Goal: Connect with others: Connect with others

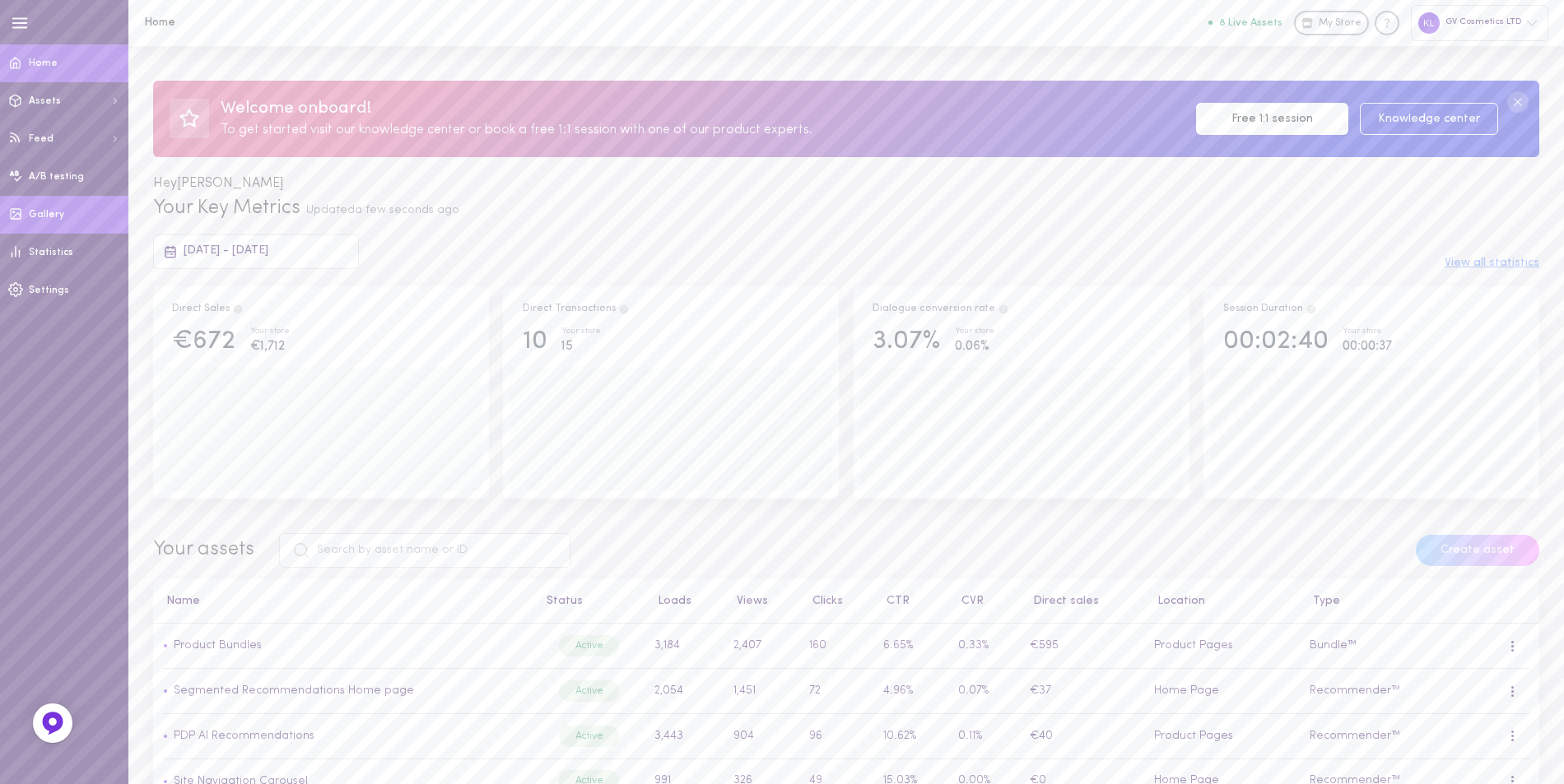
click at [51, 209] on span "Gallery" at bounding box center [46, 214] width 36 height 10
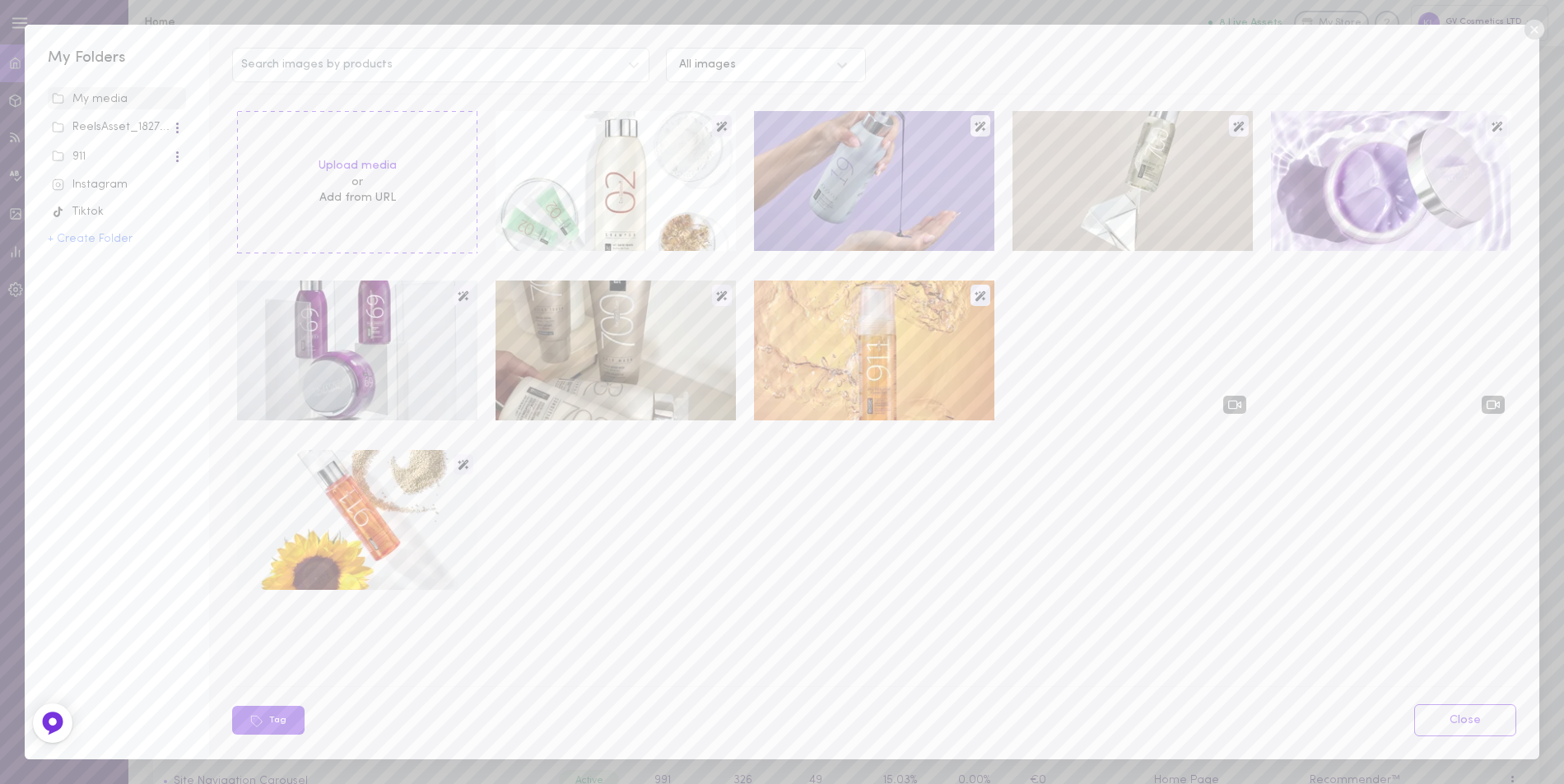
click at [105, 183] on div "Instagram" at bounding box center [117, 185] width 130 height 17
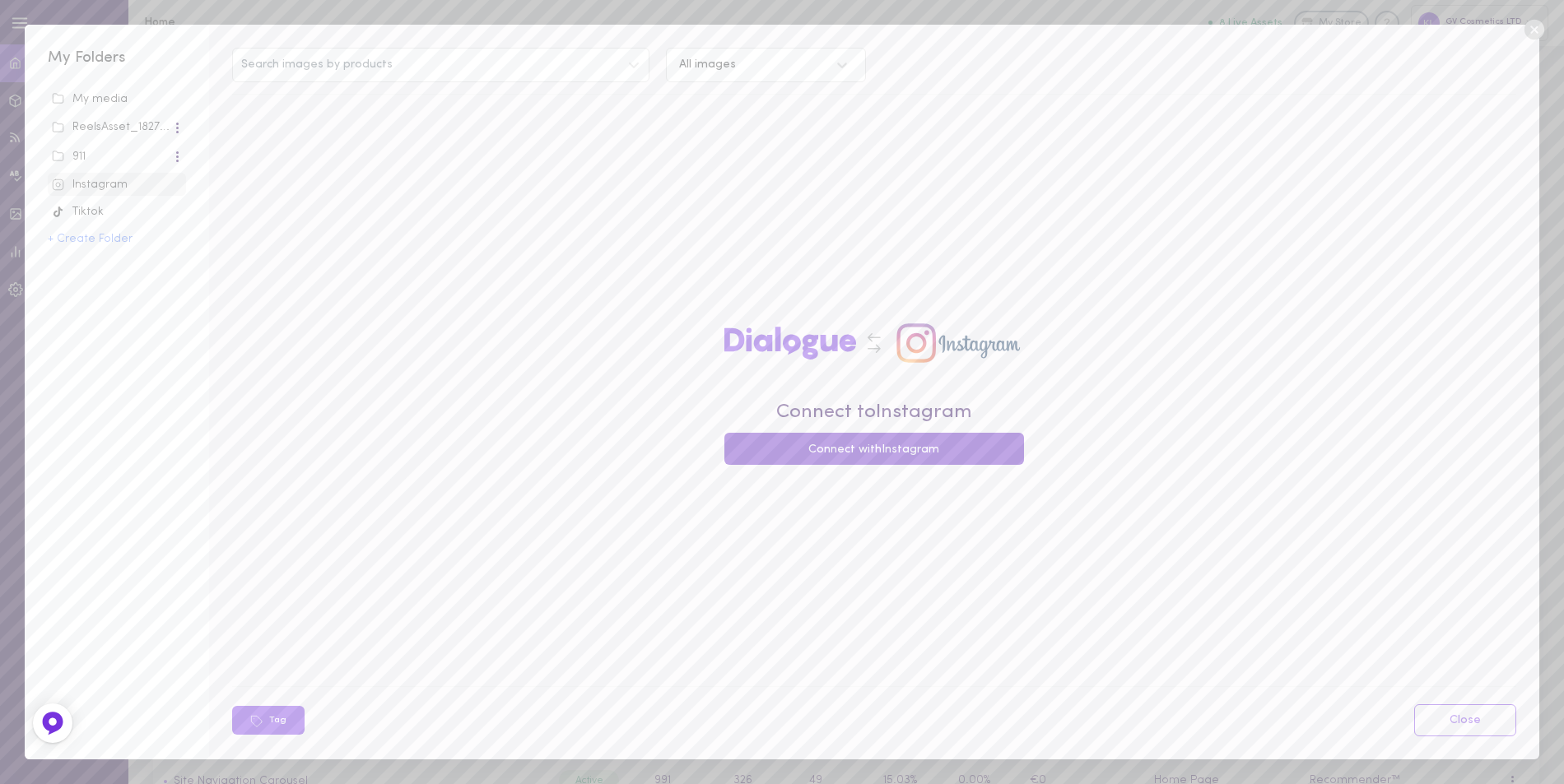
click at [899, 459] on button "Connect with Instagram" at bounding box center [875, 449] width 300 height 32
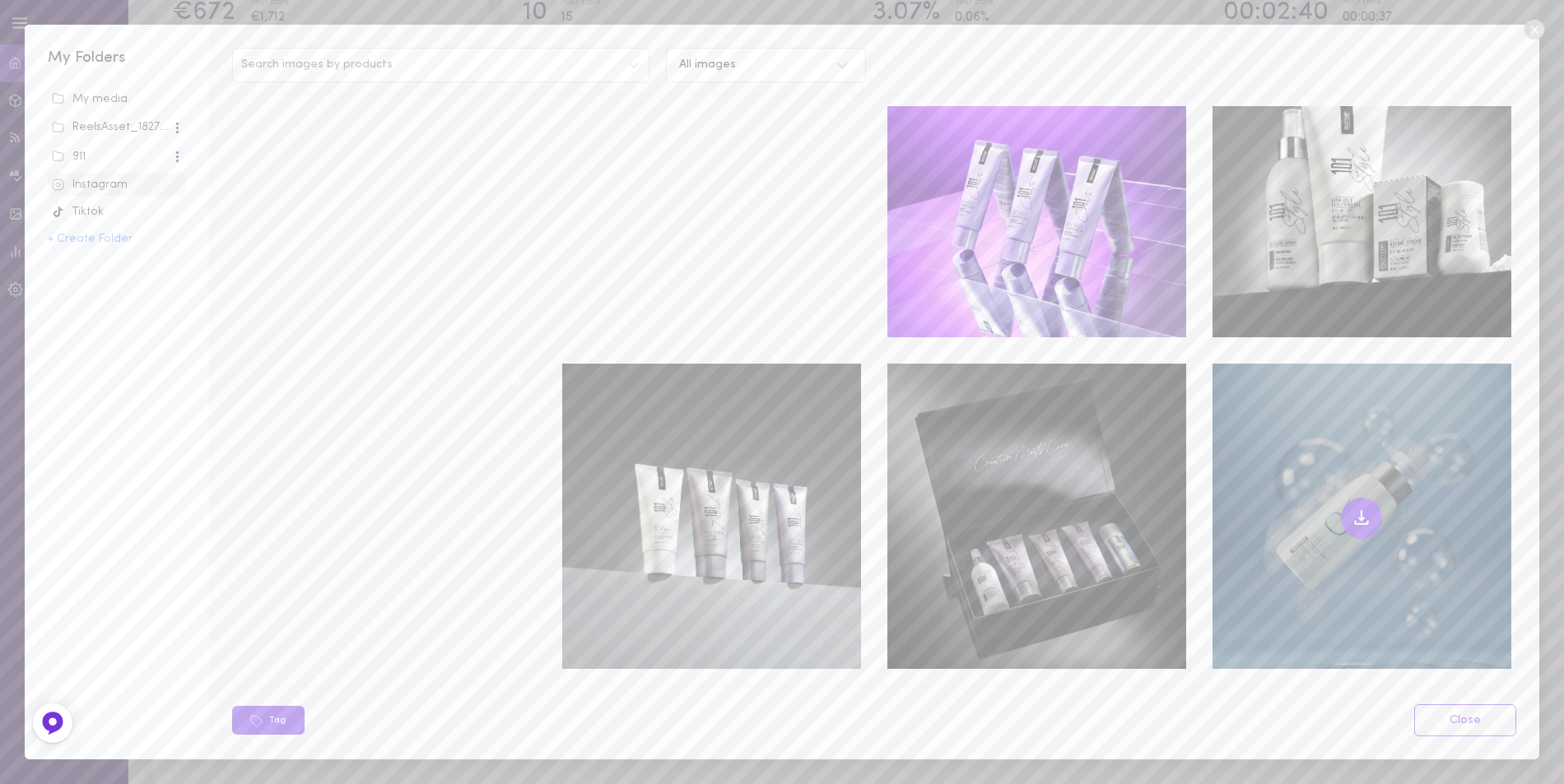
scroll to position [1104, 0]
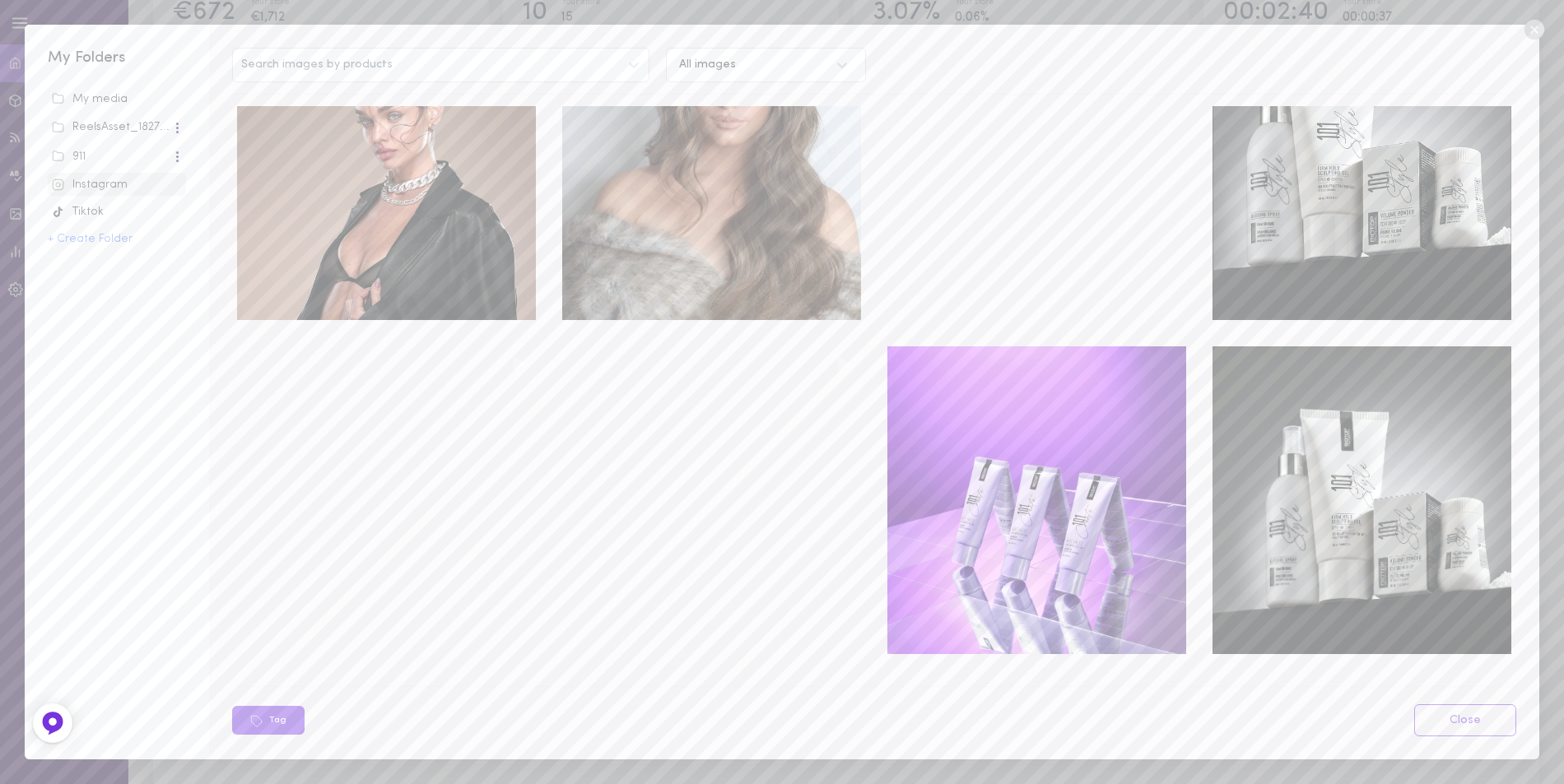
click at [1537, 31] on icon at bounding box center [1535, 30] width 25 height 25
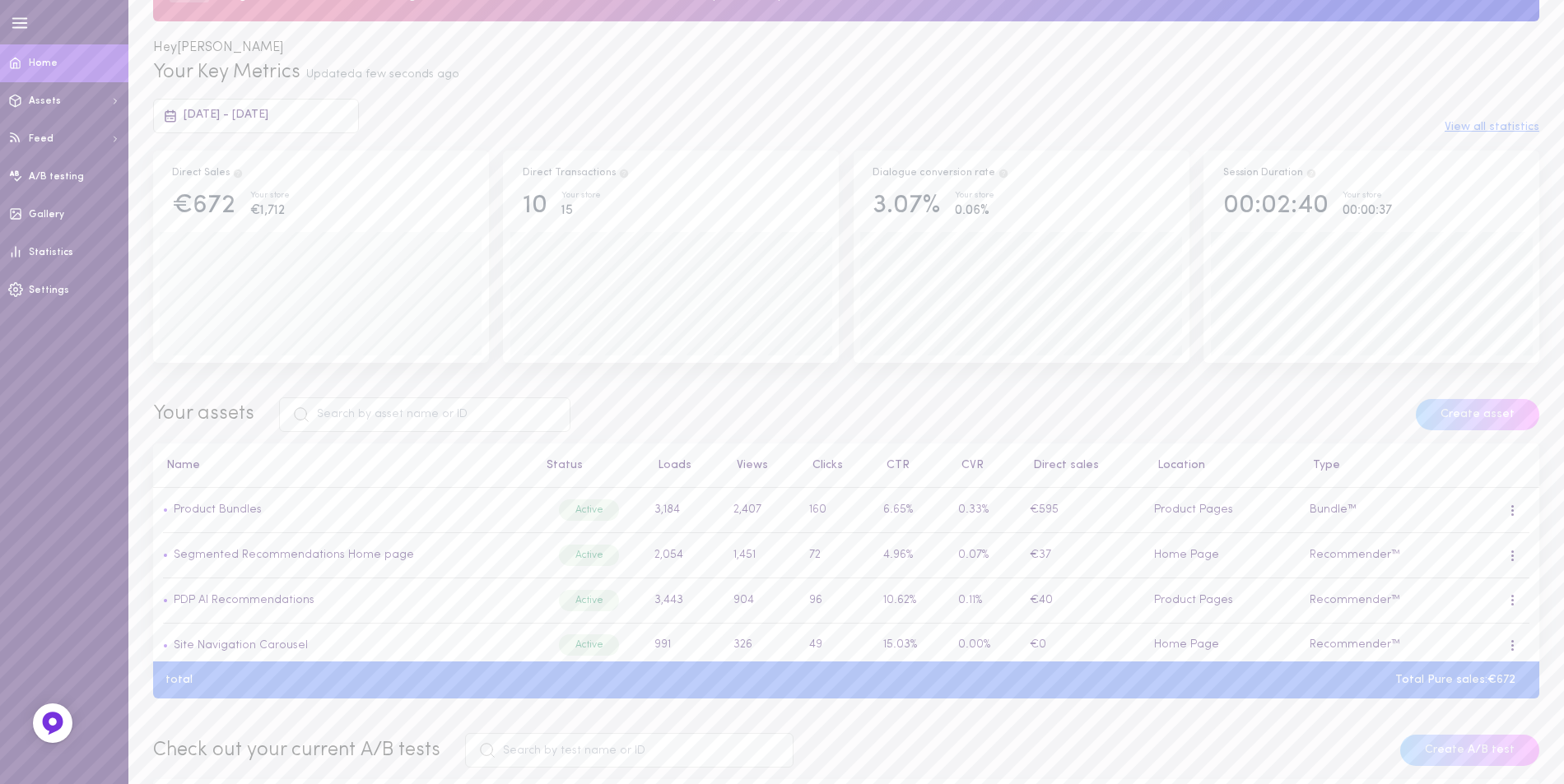
scroll to position [0, 0]
